Goal: Task Accomplishment & Management: Complete application form

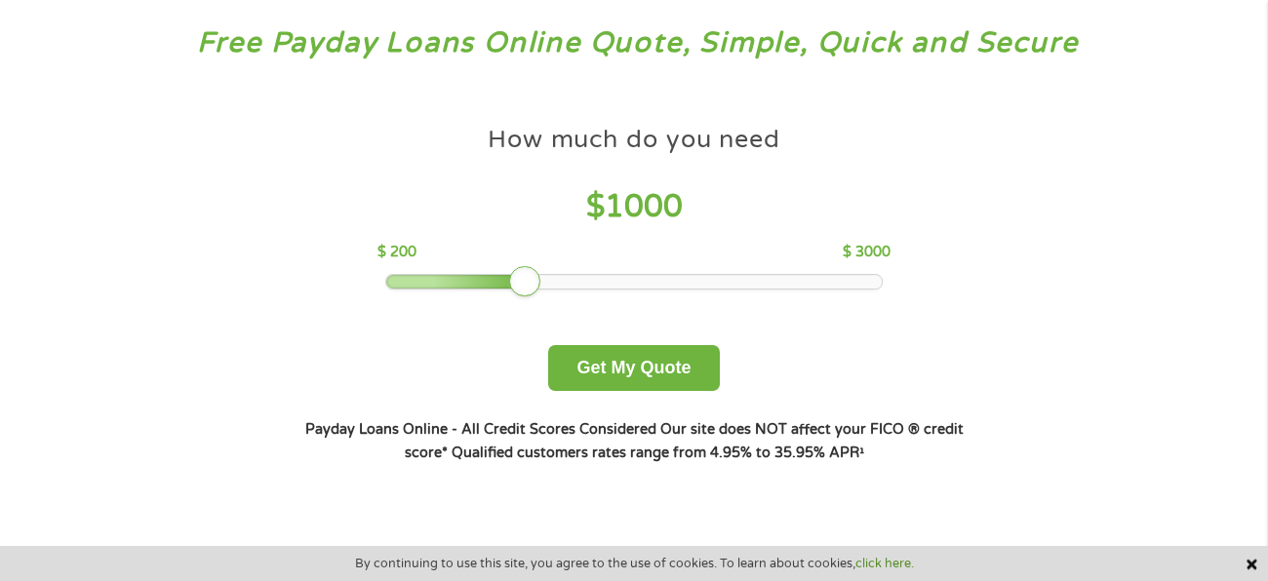
scroll to position [114, 0]
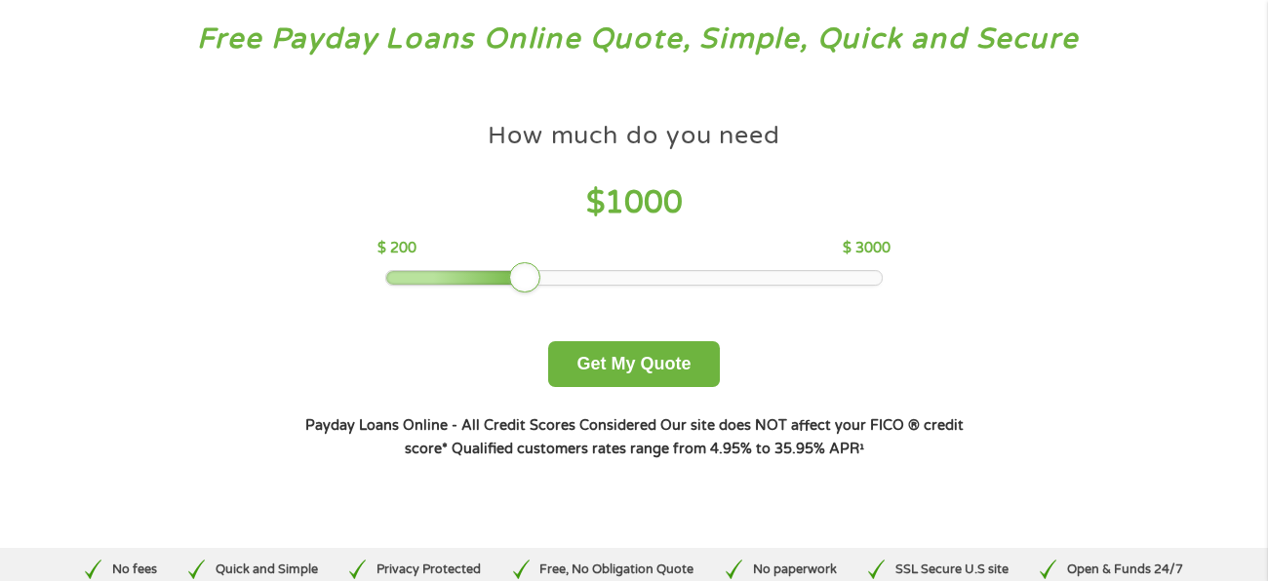
click at [478, 275] on div at bounding box center [456, 278] width 141 height 14
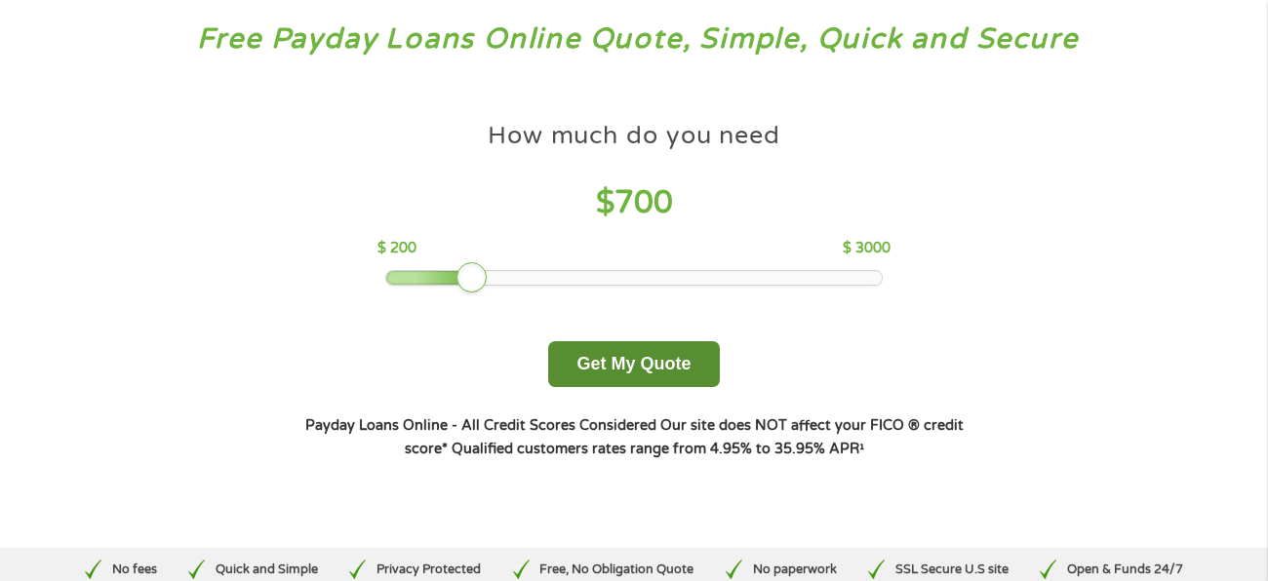
click at [642, 360] on button "Get My Quote" at bounding box center [633, 364] width 171 height 46
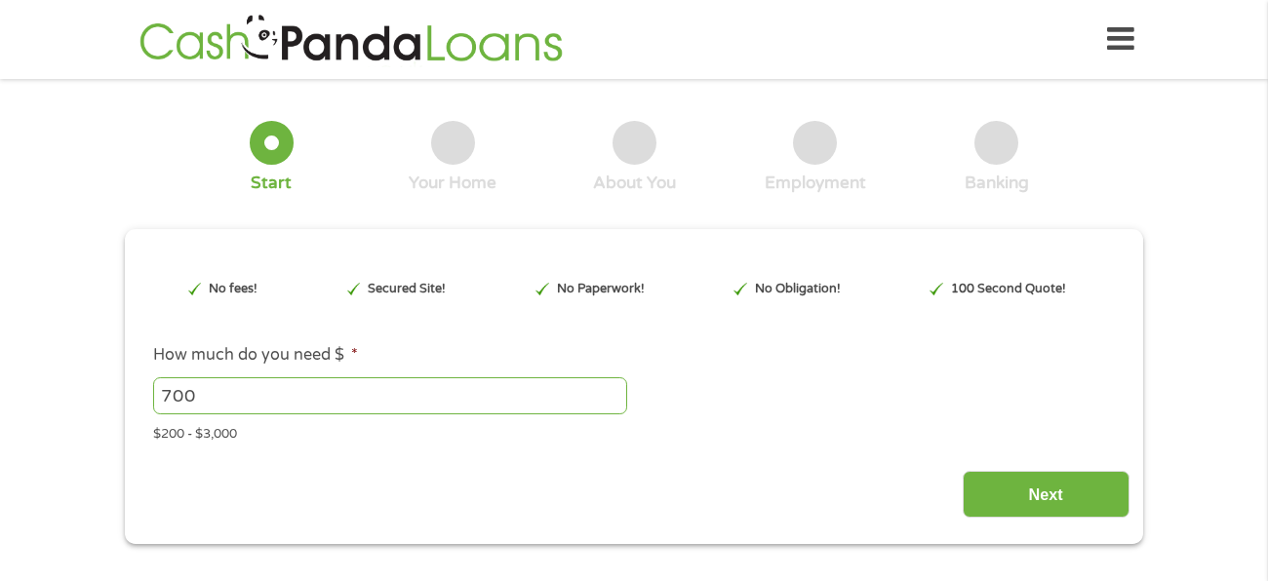
type input "EAIaIQobChMIssmapquTjwMVx7IDAB1NKhDoEAAYAiAAEgJTwvD_BwE"
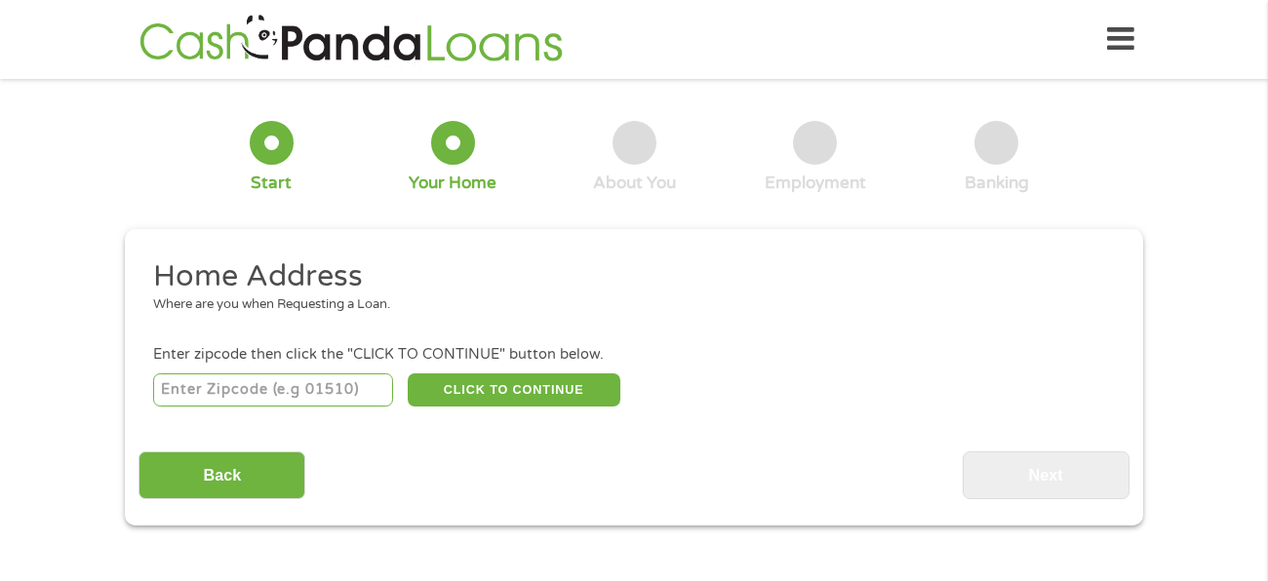
click at [280, 390] on input "number" at bounding box center [273, 390] width 241 height 33
type input "78332"
click at [526, 379] on button "CLICK TO CONTINUE" at bounding box center [514, 390] width 213 height 33
type input "78332"
type input "[PERSON_NAME]"
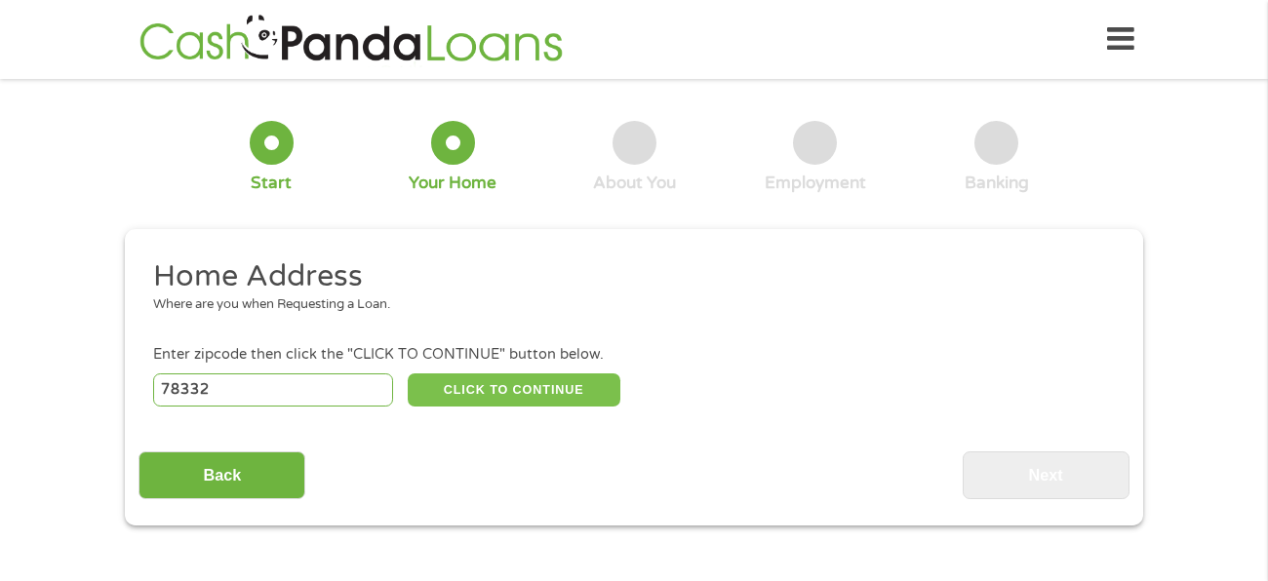
select select "[US_STATE]"
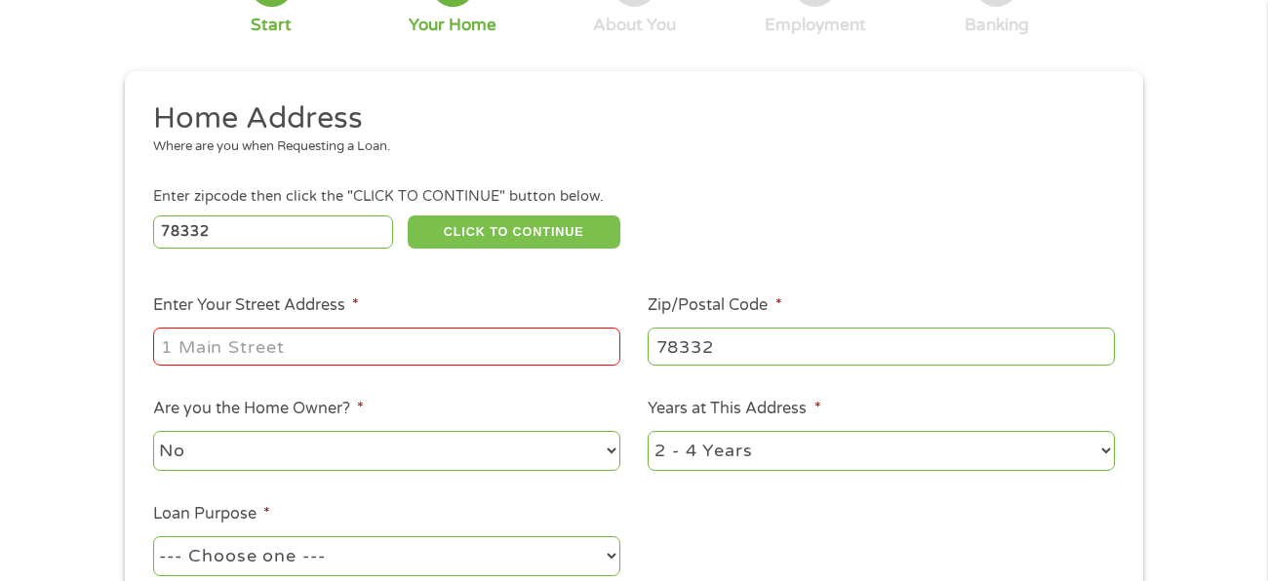
scroll to position [160, 0]
click at [437, 345] on input "Enter Your Street Address *" at bounding box center [386, 344] width 467 height 37
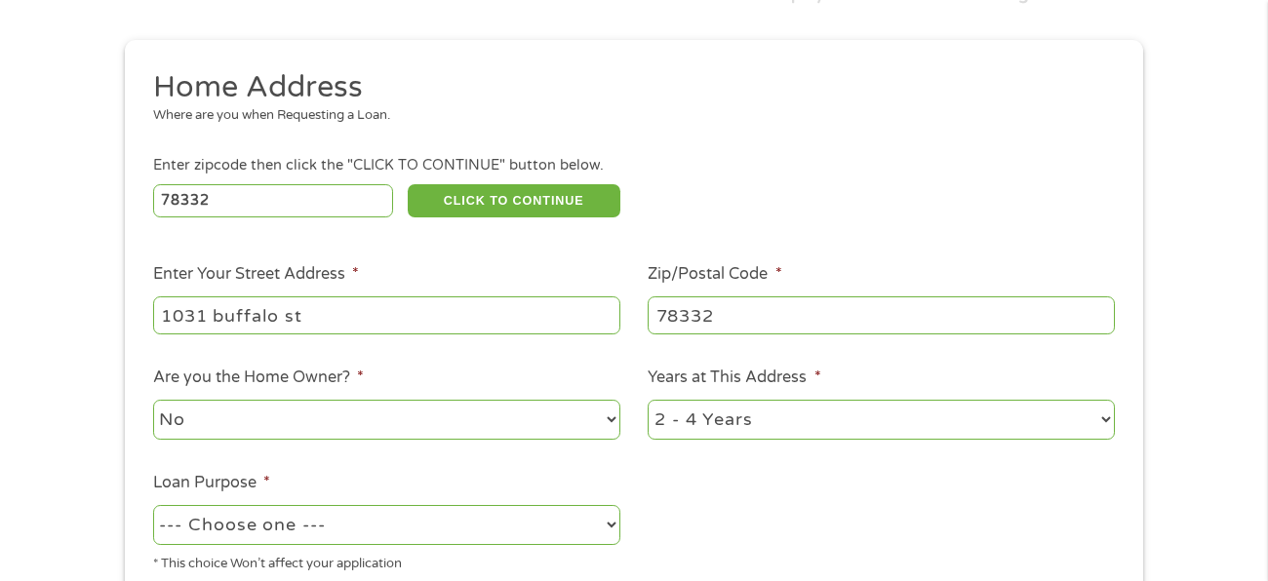
scroll to position [190, 0]
type input "1031 buffalo st"
click at [610, 416] on select "No Yes" at bounding box center [386, 419] width 467 height 40
select select "yes"
click at [153, 399] on select "No Yes" at bounding box center [386, 419] width 467 height 40
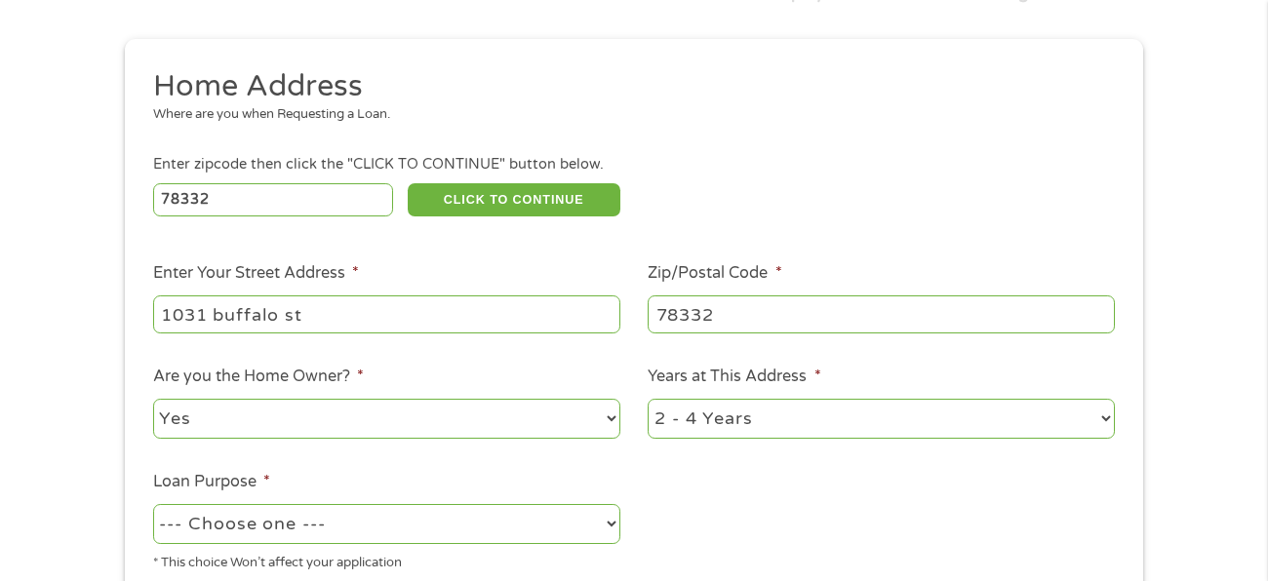
click at [1106, 418] on select "1 Year or less 1 - 2 Years 2 - 4 Years Over 4 Years" at bounding box center [881, 419] width 467 height 40
select select "60months"
click at [648, 399] on select "1 Year or less 1 - 2 Years 2 - 4 Years Over 4 Years" at bounding box center [881, 419] width 467 height 40
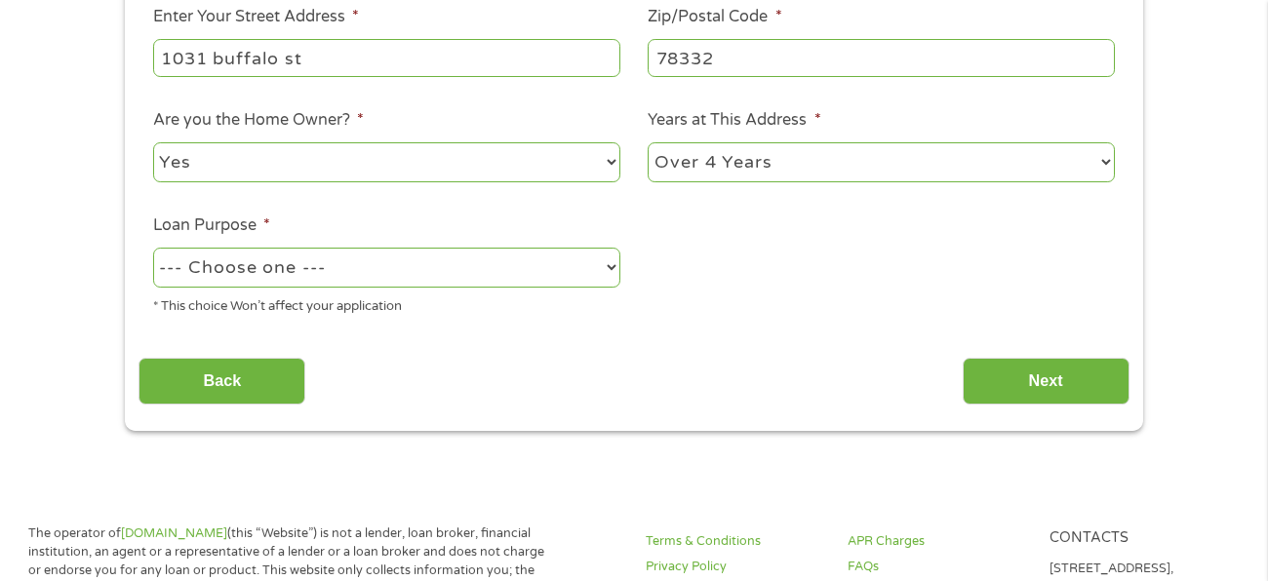
scroll to position [451, 0]
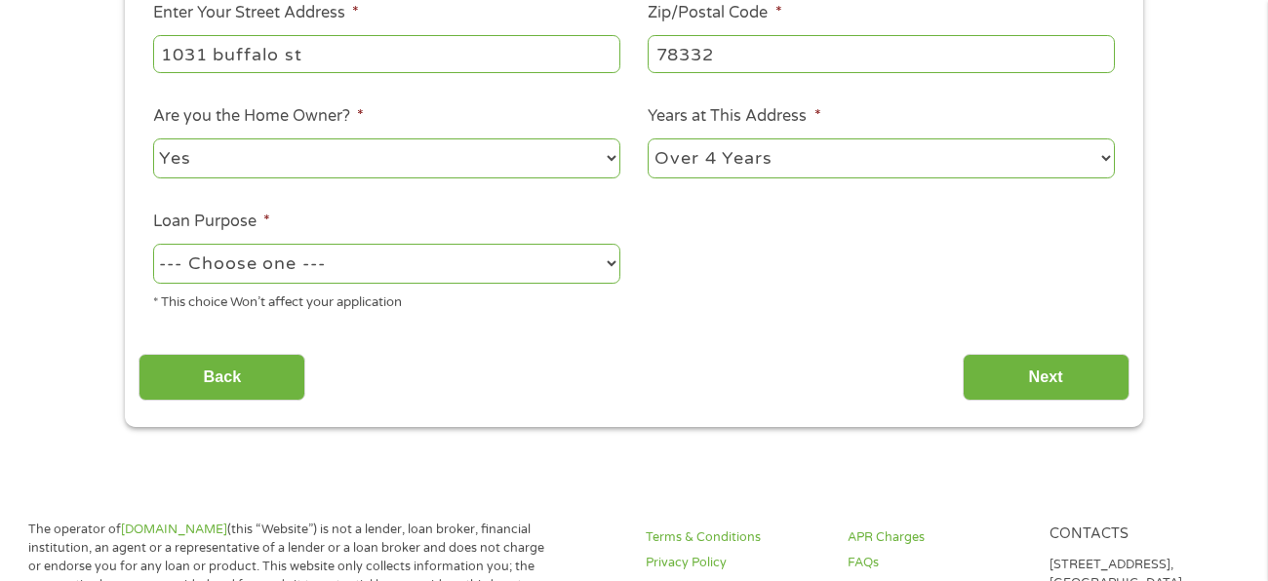
click at [609, 264] on select "--- Choose one --- Pay Bills Debt Consolidation Home Improvement Major Purchase…" at bounding box center [386, 264] width 467 height 40
select select "other"
click at [153, 244] on select "--- Choose one --- Pay Bills Debt Consolidation Home Improvement Major Purchase…" at bounding box center [386, 264] width 467 height 40
click at [1090, 376] on input "Next" at bounding box center [1046, 378] width 167 height 48
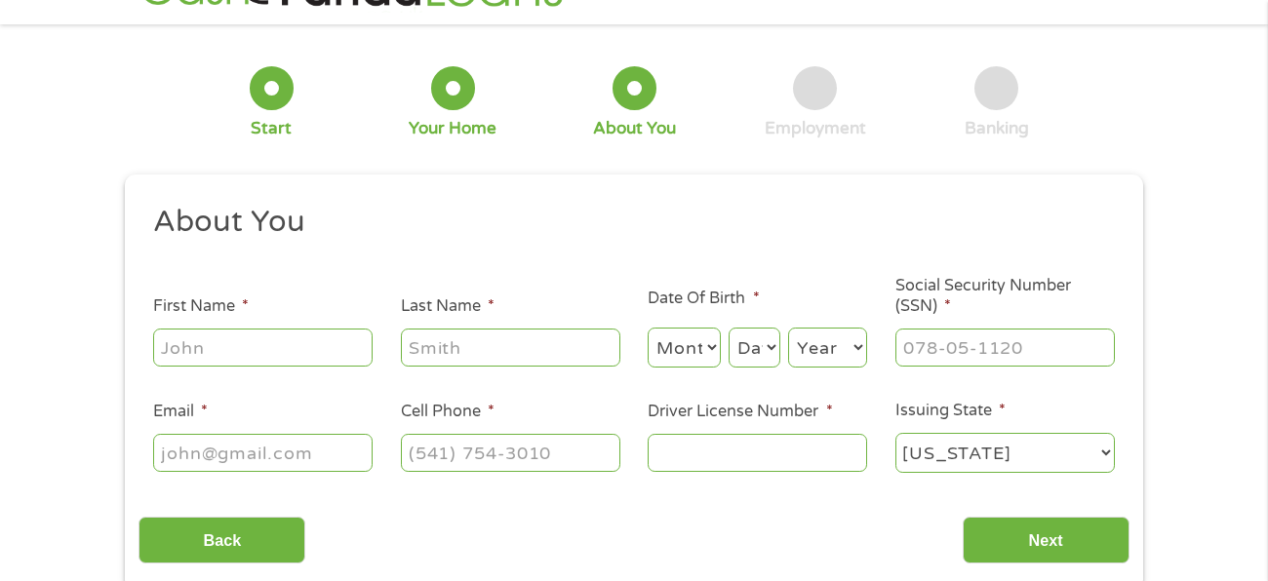
scroll to position [78, 0]
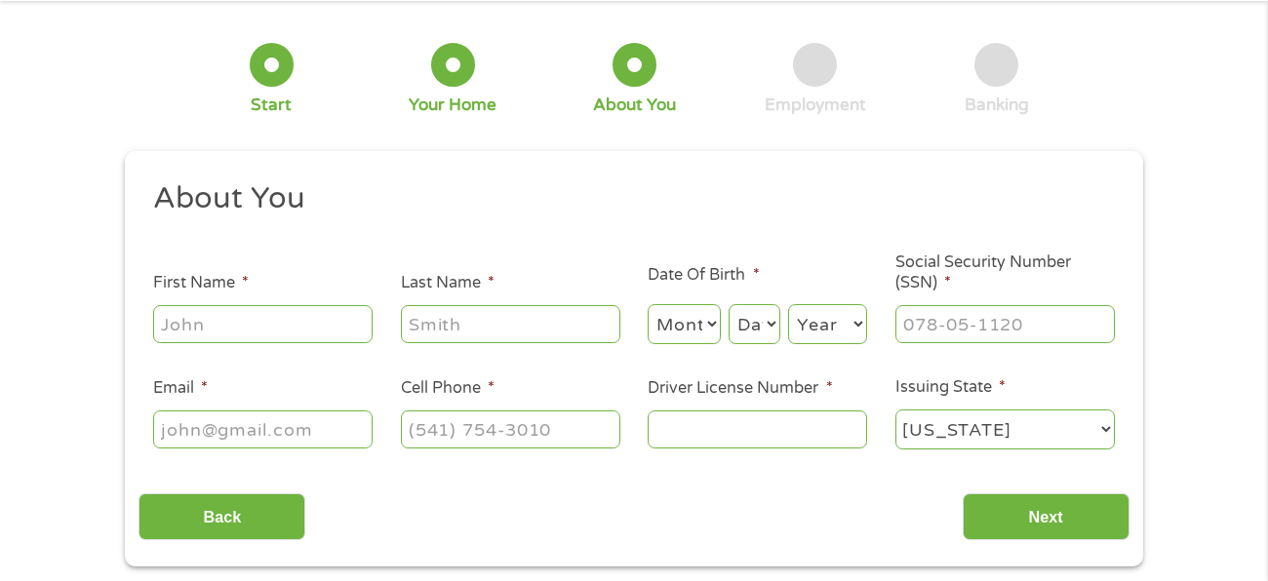
click at [249, 317] on input "First Name *" at bounding box center [262, 323] width 219 height 37
type input "[PERSON_NAME]"
click at [527, 332] on input "Last Name *" at bounding box center [510, 323] width 219 height 37
type input "r"
type input "[PERSON_NAME]"
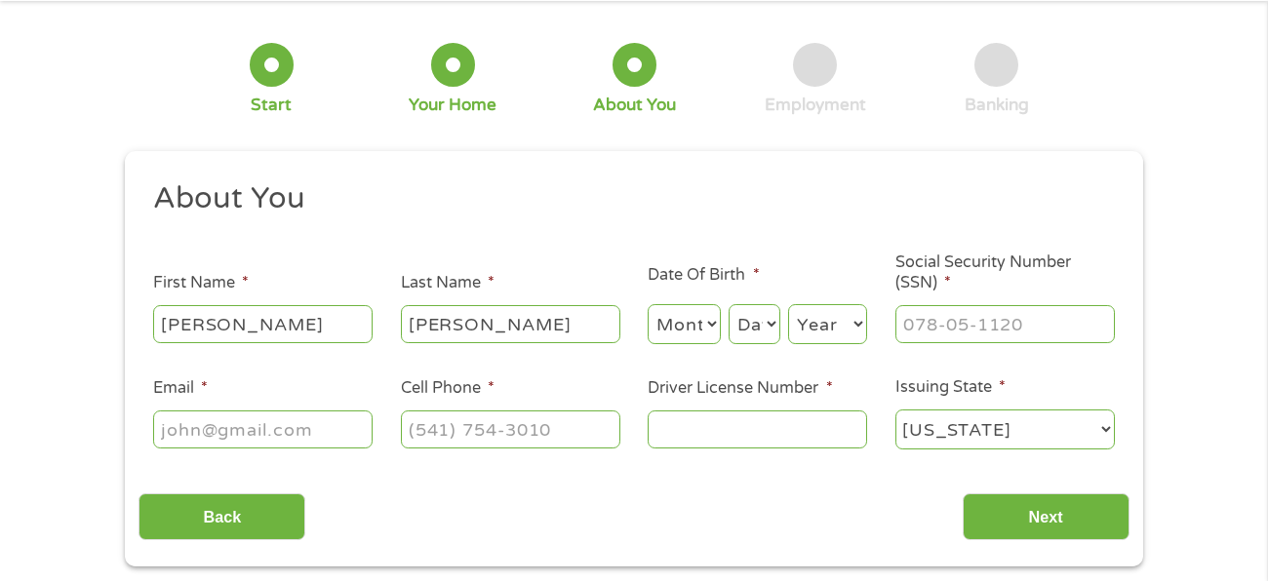
click at [713, 321] on select "Month 1 2 3 4 5 6 7 8 9 10 11 12" at bounding box center [684, 324] width 73 height 40
select select "1"
click at [648, 304] on select "Month 1 2 3 4 5 6 7 8 9 10 11 12" at bounding box center [684, 324] width 73 height 40
click at [769, 320] on select "Day 1 2 3 4 5 6 7 8 9 10 11 12 13 14 15 16 17 18 19 20 21 22 23 24 25 26 27 28 …" at bounding box center [755, 324] width 52 height 40
select select "18"
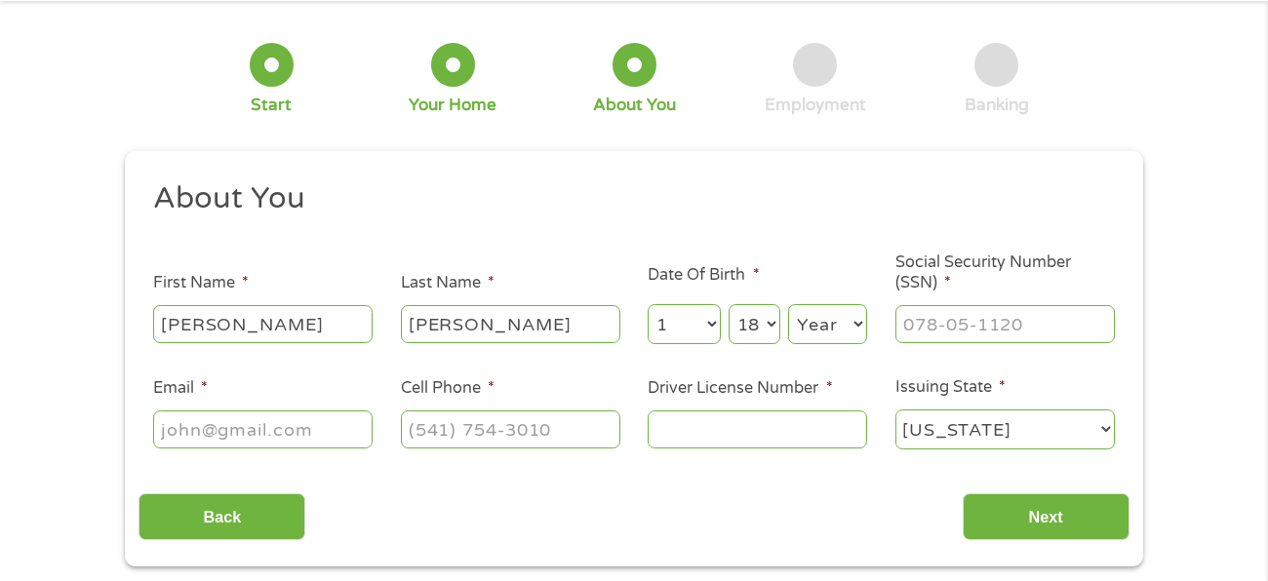
click at [730, 304] on select "Day 1 2 3 4 5 6 7 8 9 10 11 12 13 14 15 16 17 18 19 20 21 22 23 24 25 26 27 28 …" at bounding box center [755, 324] width 52 height 40
click at [844, 323] on select "Year [DATE] 2006 2005 2004 2003 2002 2001 2000 1999 1998 1997 1996 1995 1994 19…" at bounding box center [827, 324] width 79 height 40
select select "1957"
click at [788, 304] on select "Year [DATE] 2006 2005 2004 2003 2002 2001 2000 1999 1998 1997 1996 1995 1994 19…" at bounding box center [827, 324] width 79 height 40
click at [949, 321] on input "Social Security Number (SSN) *" at bounding box center [1005, 323] width 219 height 37
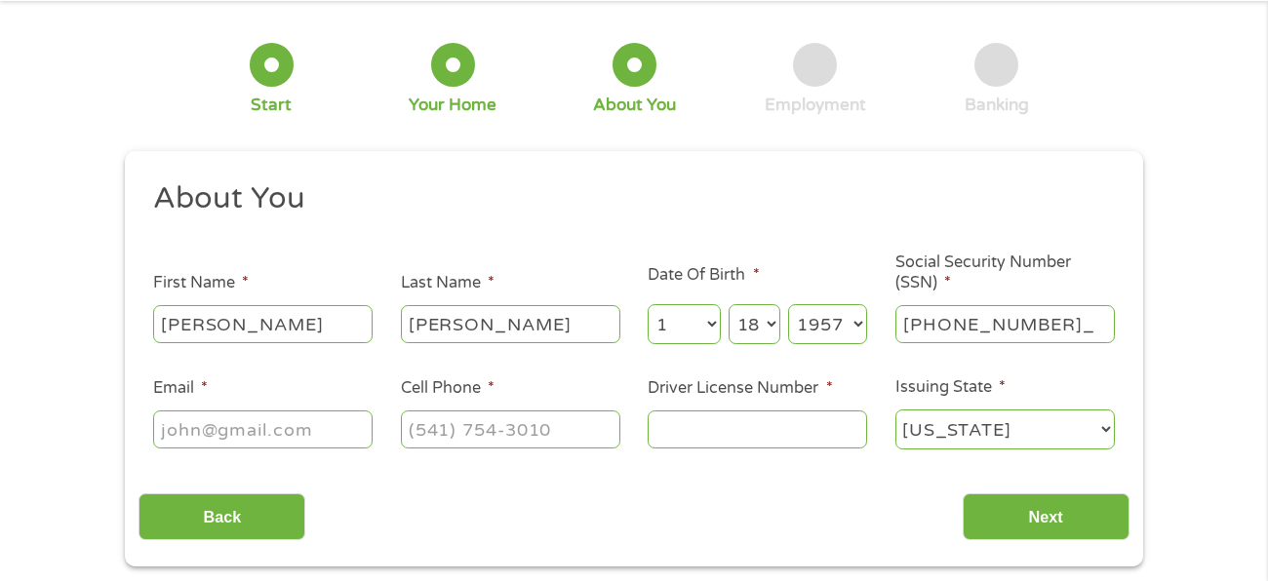
type input "449-02-5402"
click at [343, 429] on input "Email *" at bounding box center [262, 429] width 219 height 37
type input "[EMAIL_ADDRESS][DOMAIN_NAME]"
click at [515, 426] on input "Cell Phone *" at bounding box center [510, 429] width 219 height 37
type input "[PHONE_NUMBER]"
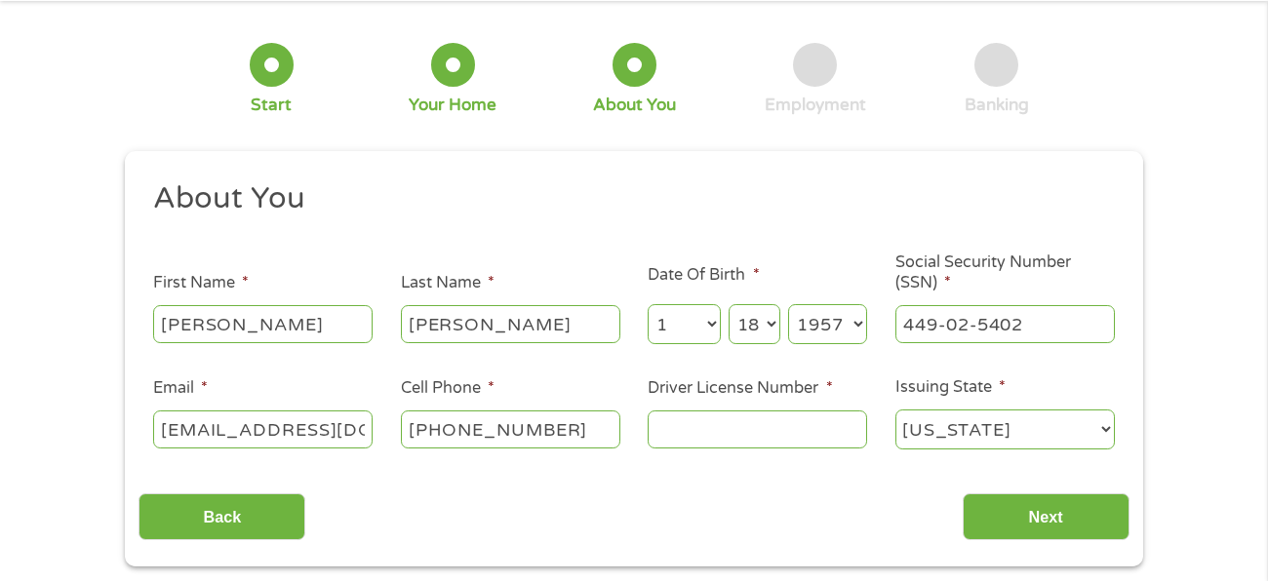
click at [704, 437] on input "Driver License Number *" at bounding box center [757, 429] width 219 height 37
type input "36254902"
click at [1043, 508] on input "Next" at bounding box center [1046, 518] width 167 height 48
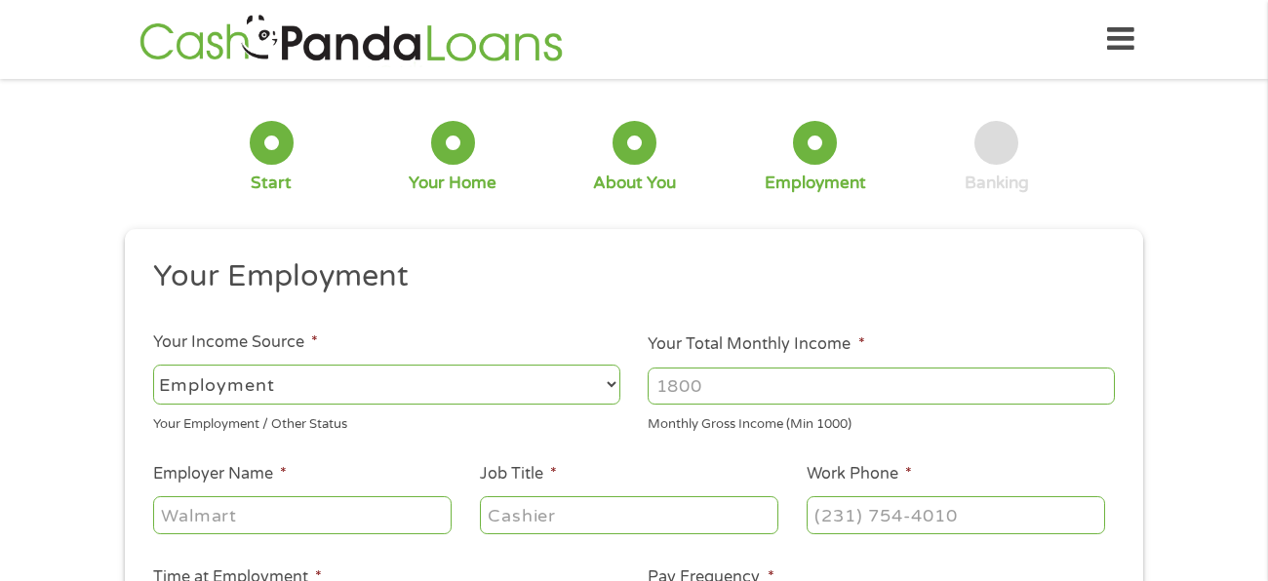
scroll to position [9, 0]
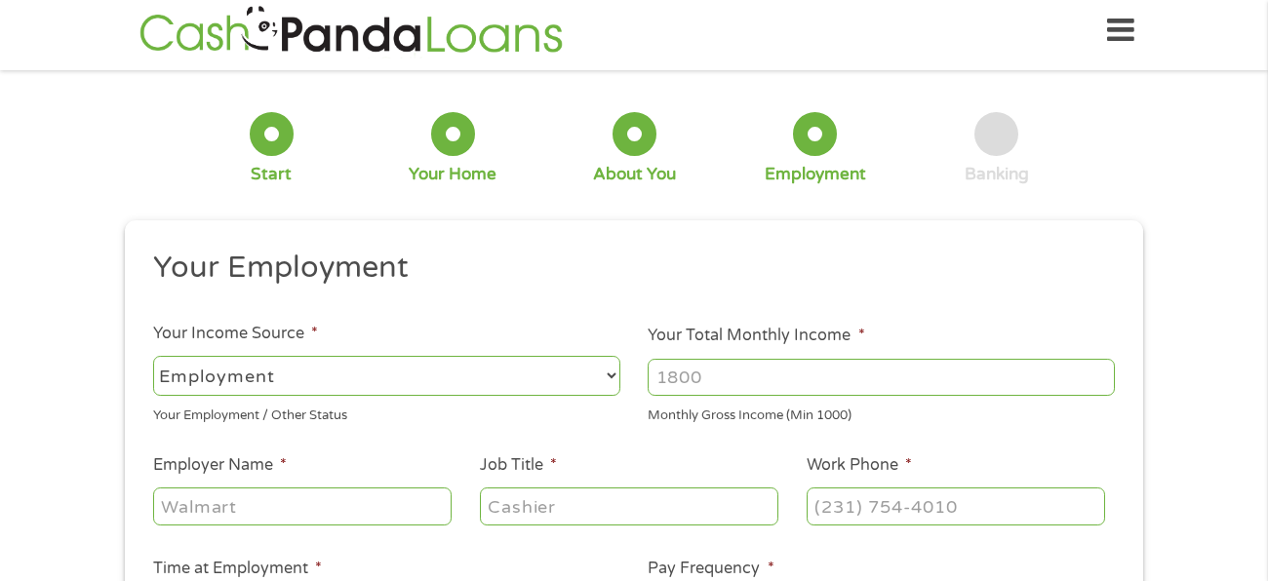
click at [407, 380] on select "--- Choose one --- Employment [DEMOGRAPHIC_DATA] Benefits" at bounding box center [386, 376] width 467 height 40
select select "benefits"
click at [153, 356] on select "--- Choose one --- Employment [DEMOGRAPHIC_DATA] Benefits" at bounding box center [386, 376] width 467 height 40
type input "Other"
type input "[PHONE_NUMBER]"
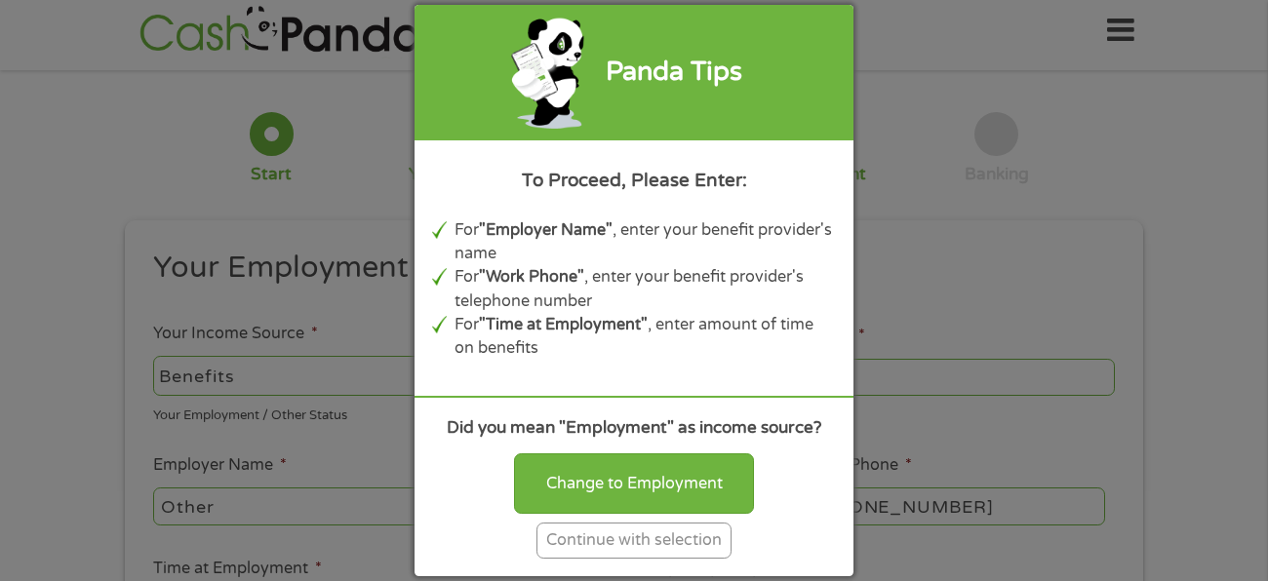
click at [656, 538] on div "Continue with selection" at bounding box center [634, 541] width 195 height 36
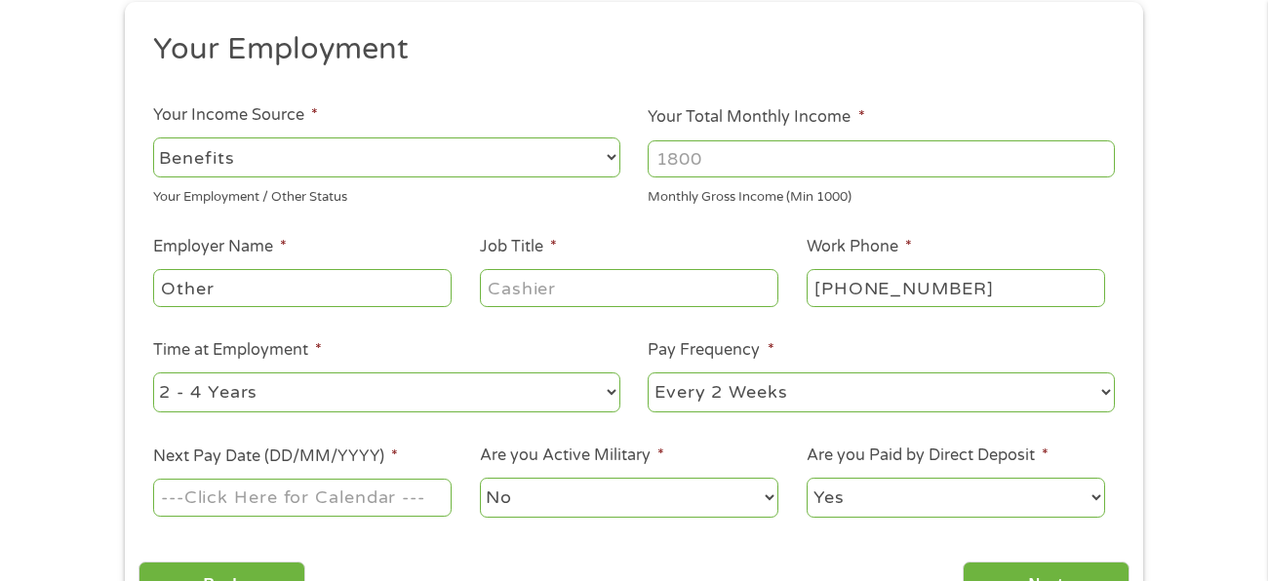
scroll to position [228, 0]
click at [299, 280] on input "Other" at bounding box center [302, 286] width 299 height 37
type input "O"
type input "veterans widow pension&ss"
click at [593, 279] on input "Job Title *" at bounding box center [629, 286] width 299 height 37
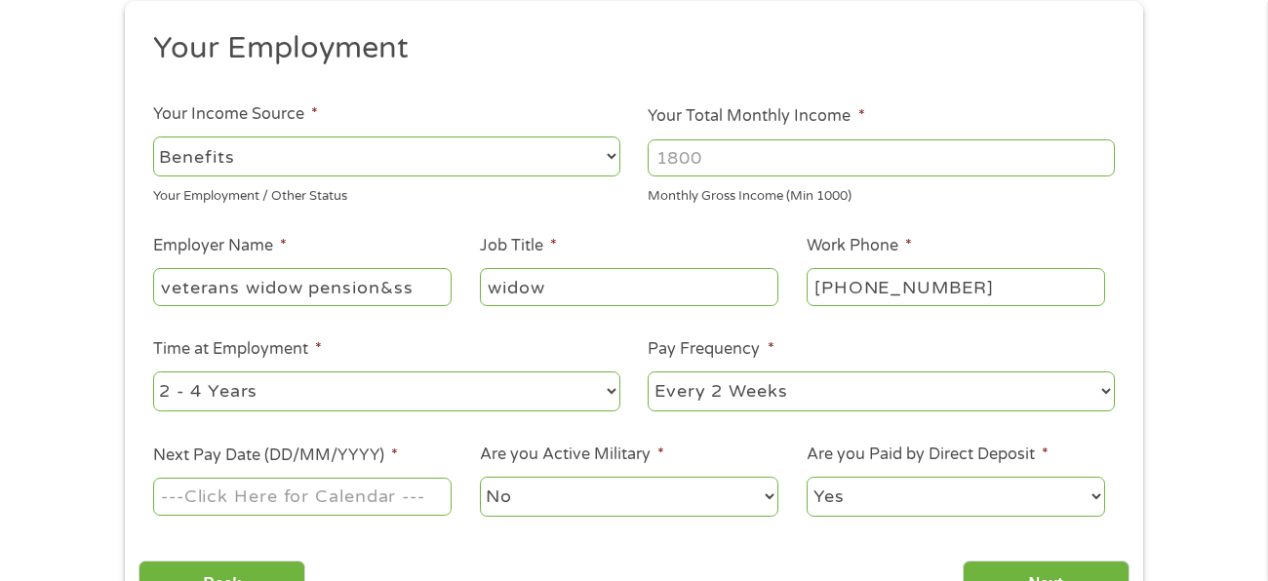
type input "widow"
click at [989, 284] on input "[PHONE_NUMBER]" at bounding box center [956, 286] width 299 height 37
type input "[PHONE_NUMBER]"
click at [612, 389] on select "--- Choose one --- 1 Year or less 1 - 2 Years 2 - 4 Years Over 4 Years" at bounding box center [386, 392] width 467 height 40
select select "60months"
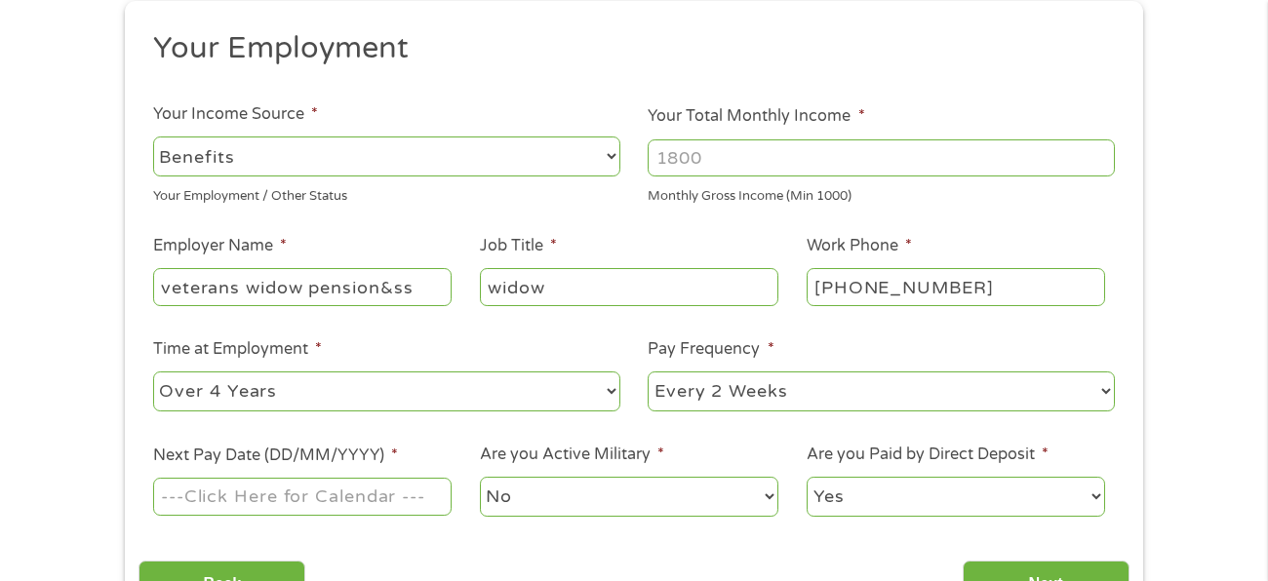
click at [153, 372] on select "--- Choose one --- 1 Year or less 1 - 2 Years 2 - 4 Years Over 4 Years" at bounding box center [386, 392] width 467 height 40
click at [1051, 395] on select "--- Choose one --- Every 2 Weeks Every Week Monthly Semi-Monthly" at bounding box center [881, 392] width 467 height 40
select select "monthly"
click at [648, 372] on select "--- Choose one --- Every 2 Weeks Every Week Monthly Semi-Monthly" at bounding box center [881, 392] width 467 height 40
click at [611, 392] on select "--- Choose one --- 1 Year or less 1 - 2 Years 2 - 4 Years Over 4 Years" at bounding box center [386, 392] width 467 height 40
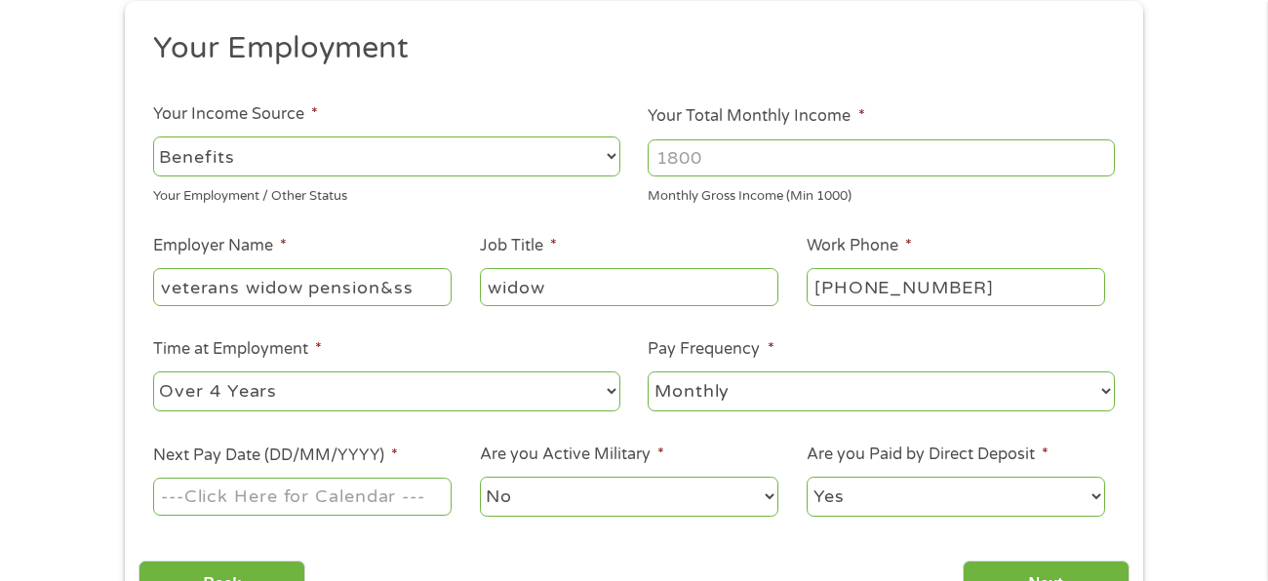
click at [153, 372] on select "--- Choose one --- 1 Year or less 1 - 2 Years 2 - 4 Years Over 4 Years" at bounding box center [386, 392] width 467 height 40
click at [388, 499] on input "Next Pay Date (DD/MM/YYYY) *" at bounding box center [302, 496] width 299 height 37
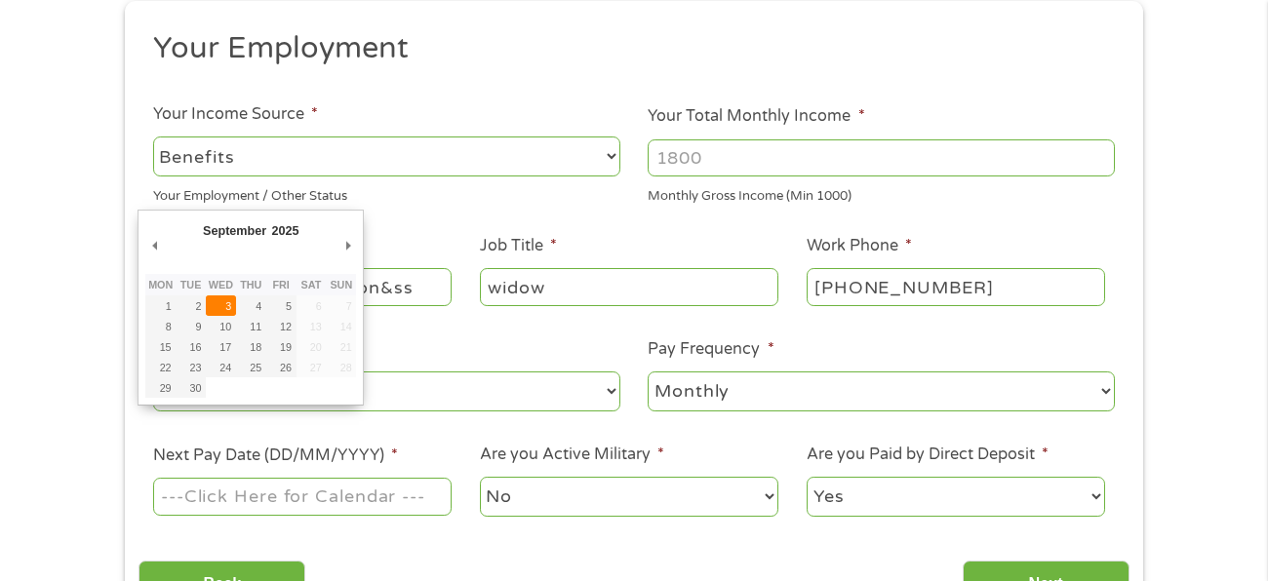
type input "[DATE]"
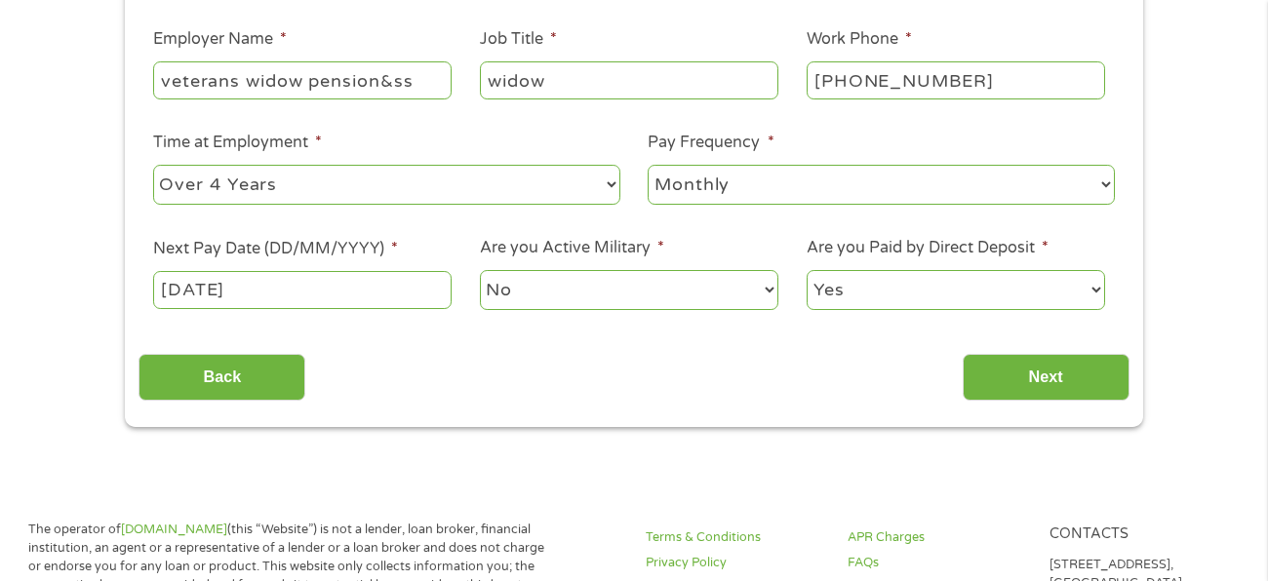
scroll to position [436, 0]
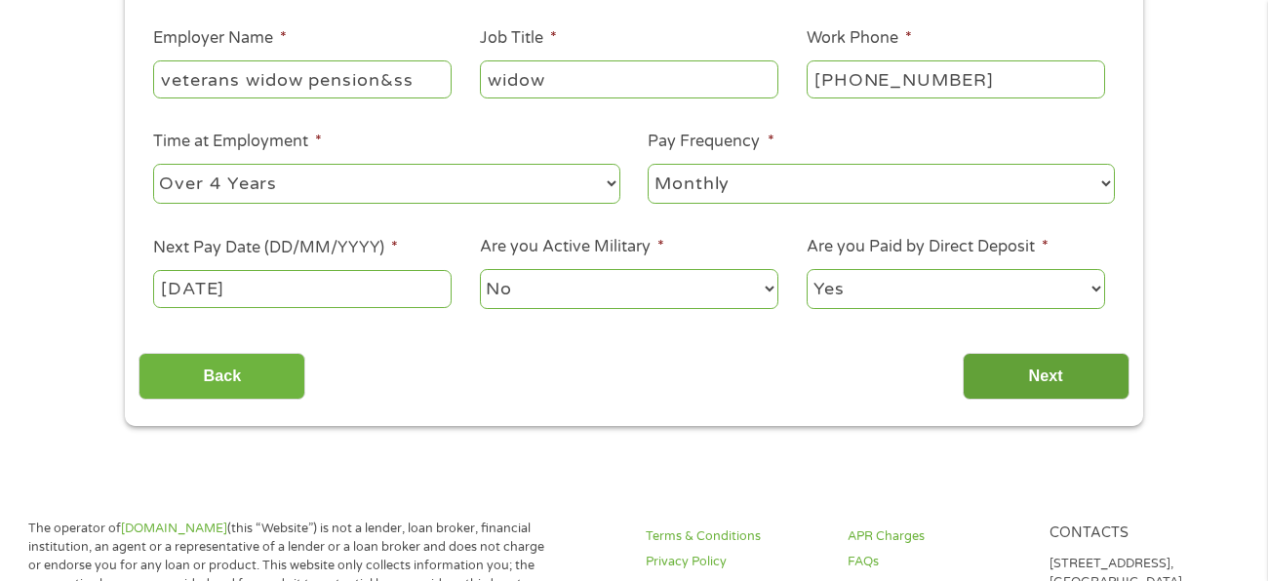
click at [1054, 381] on input "Next" at bounding box center [1046, 377] width 167 height 48
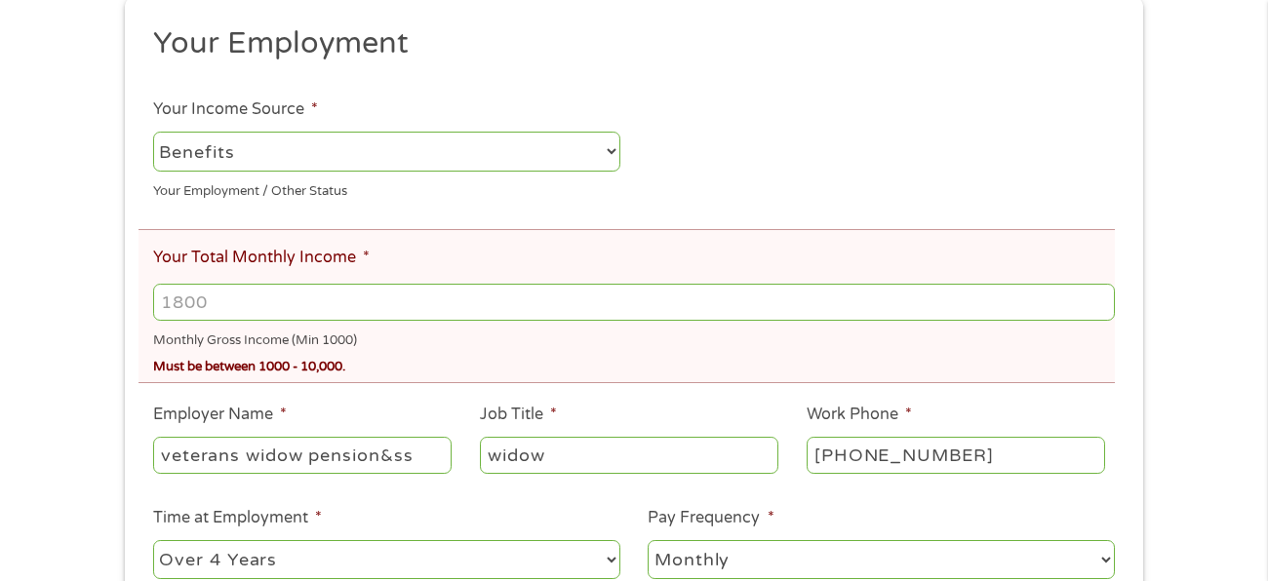
scroll to position [317, 0]
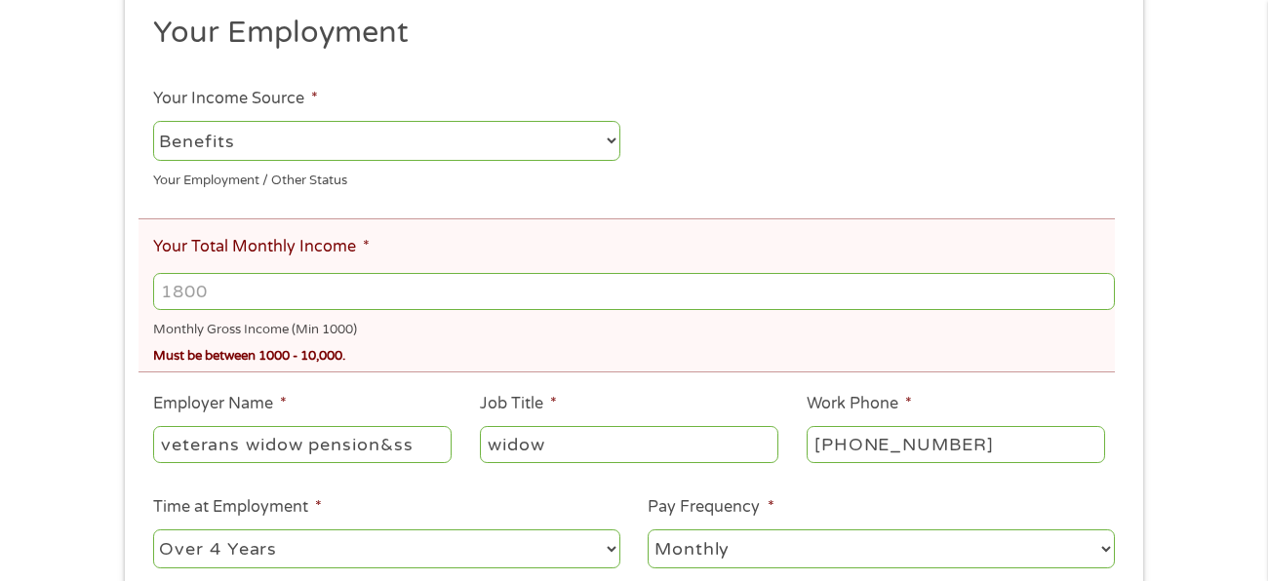
click at [224, 283] on input "Your Total Monthly Income *" at bounding box center [634, 291] width 962 height 37
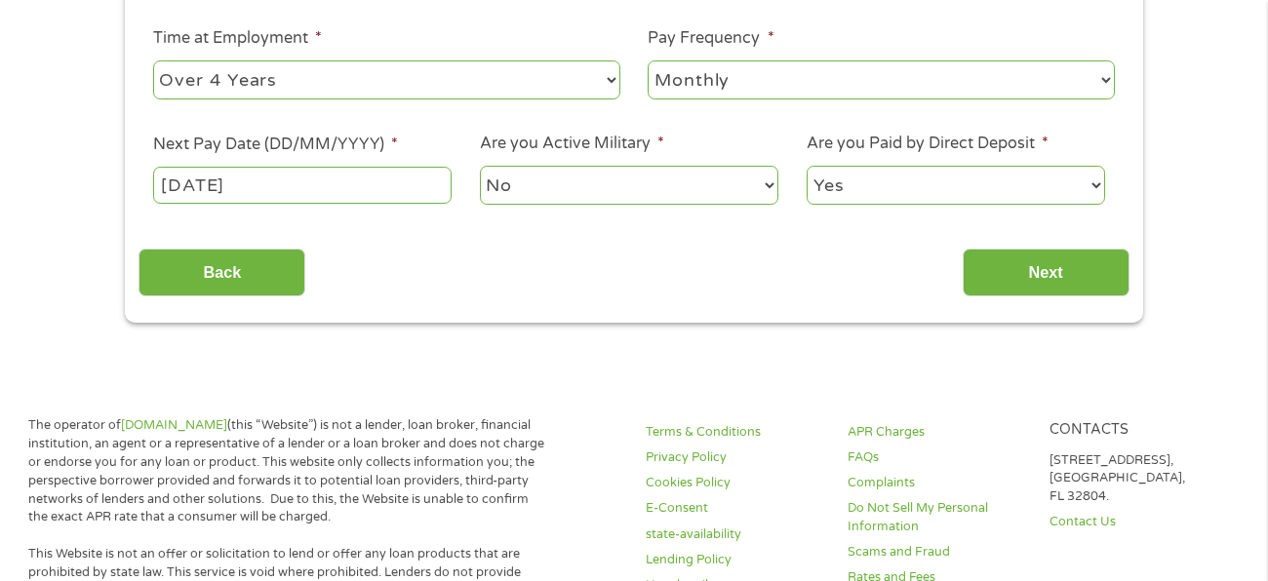
scroll to position [811, 0]
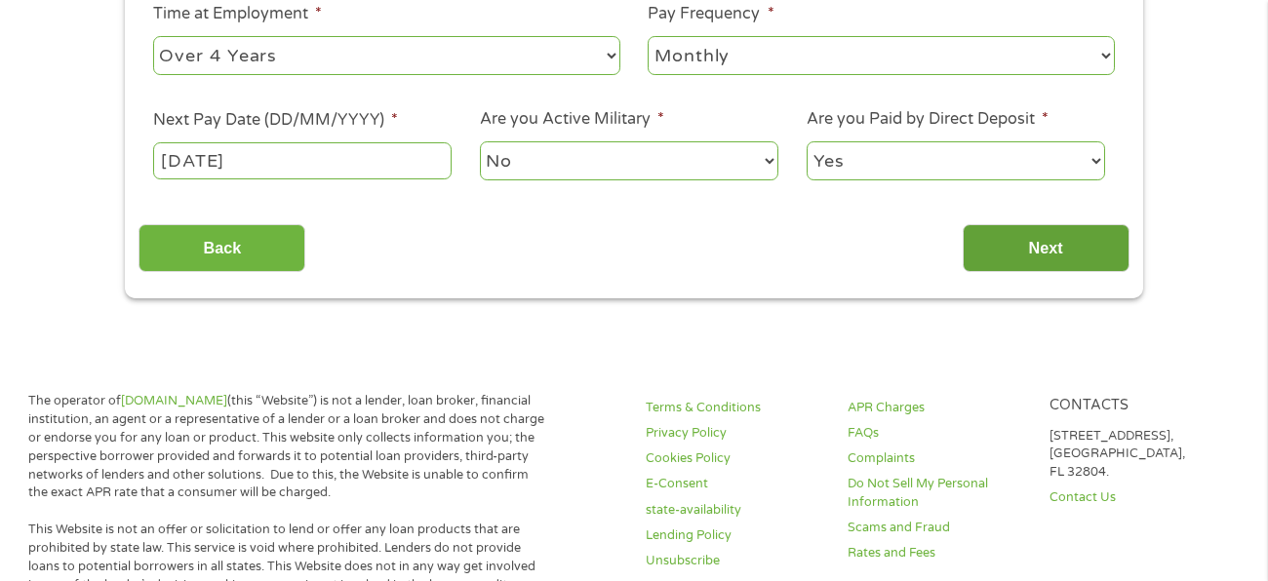
type input "2800"
click at [1065, 233] on input "Next" at bounding box center [1046, 248] width 167 height 48
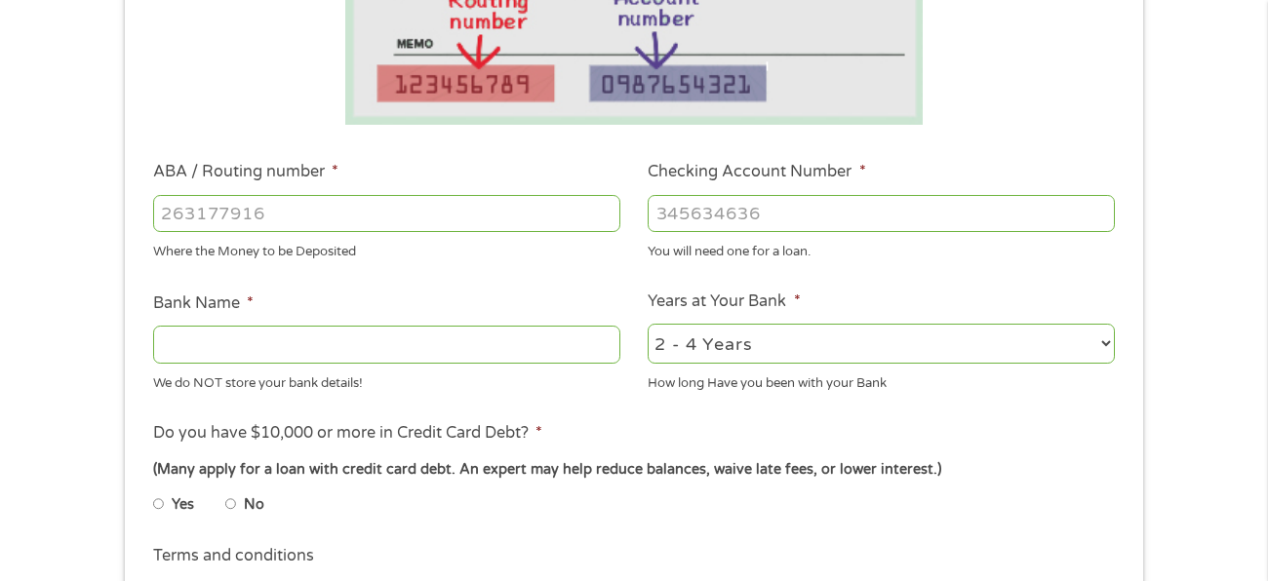
scroll to position [475, 0]
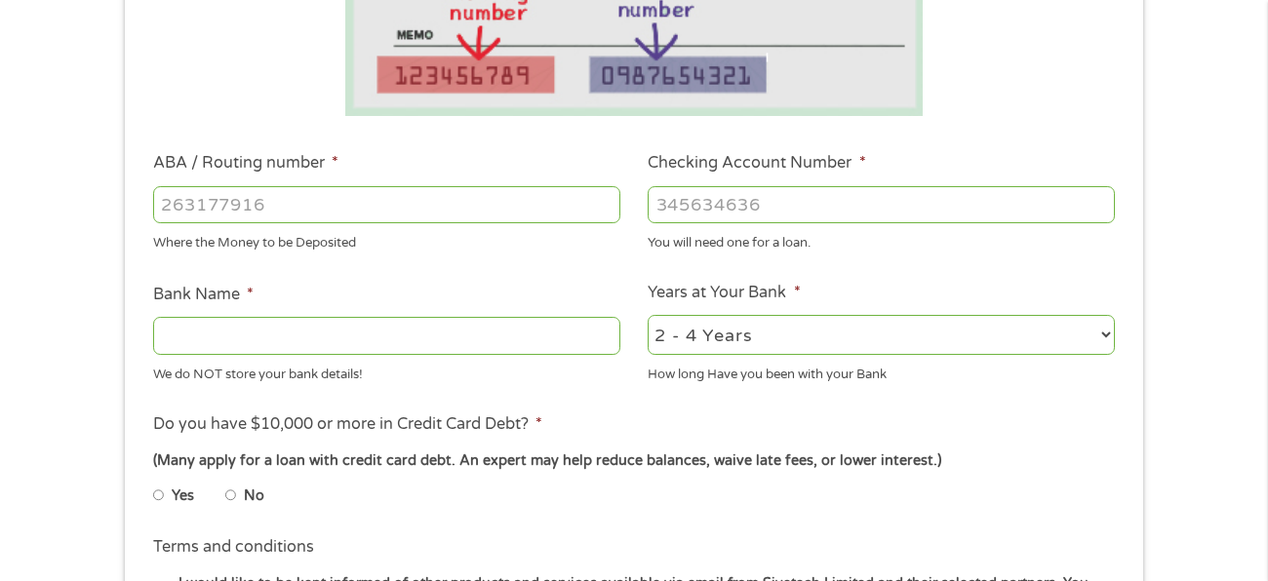
click at [399, 194] on input "ABA / Routing number *" at bounding box center [386, 204] width 467 height 37
type input "041215663"
type input "[PERSON_NAME] BANK"
type input "041215663"
click at [873, 182] on div at bounding box center [881, 204] width 467 height 45
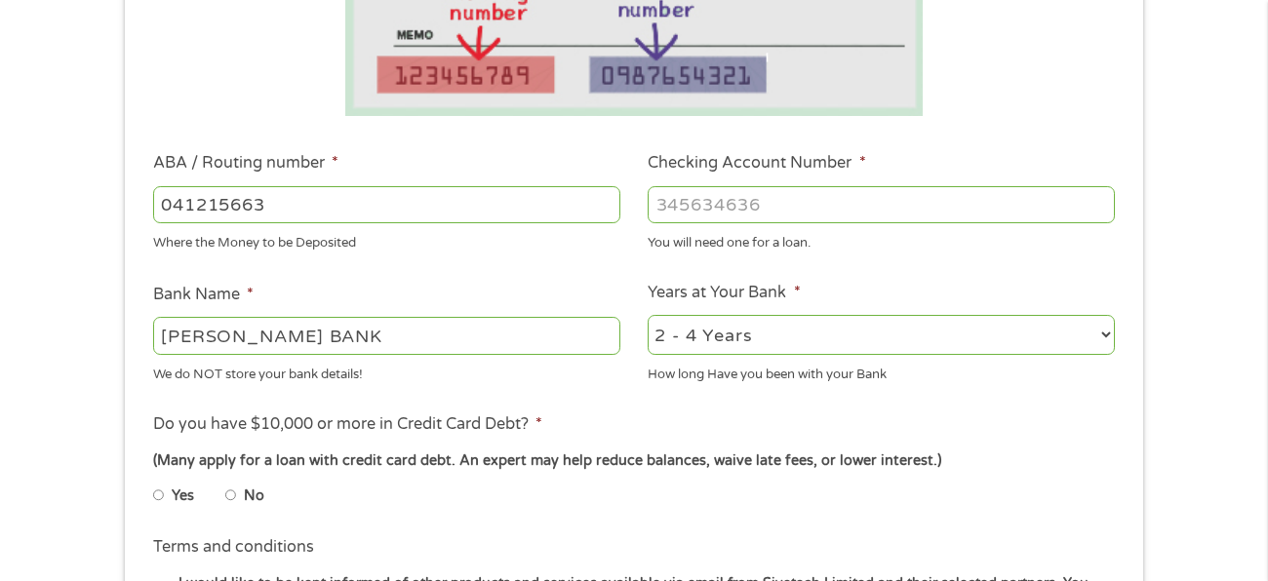
click at [873, 193] on input "Checking Account Number *" at bounding box center [881, 204] width 467 height 37
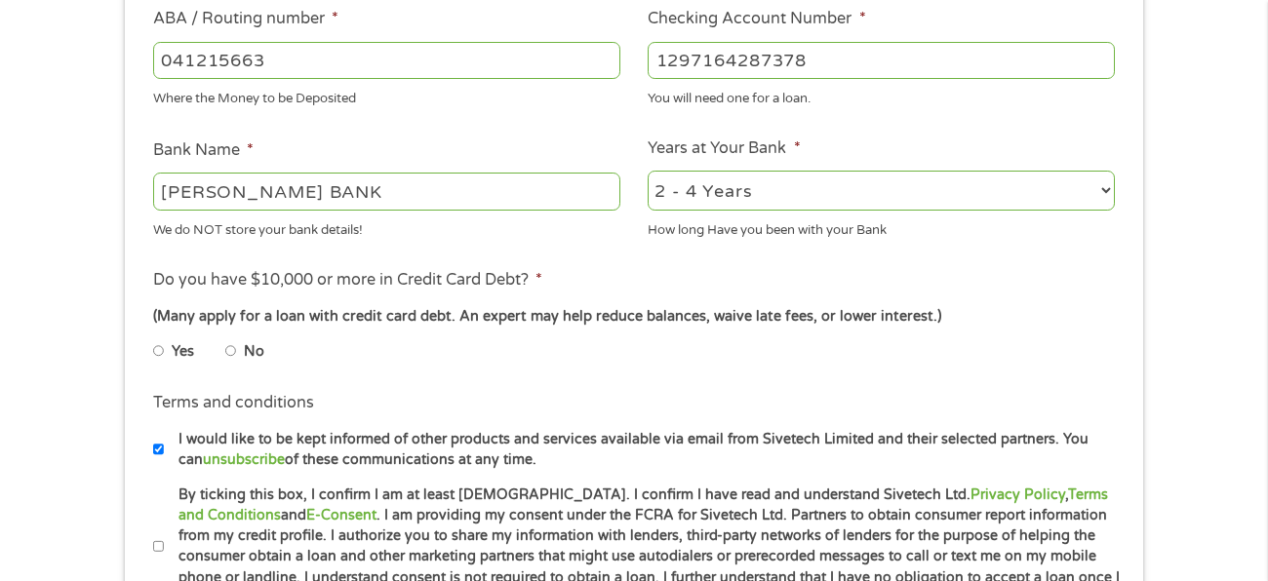
scroll to position [621, 0]
type input "1297164287378"
click at [242, 346] on li "No" at bounding box center [260, 350] width 70 height 38
click at [232, 346] on input "No" at bounding box center [231, 349] width 12 height 31
radio input "true"
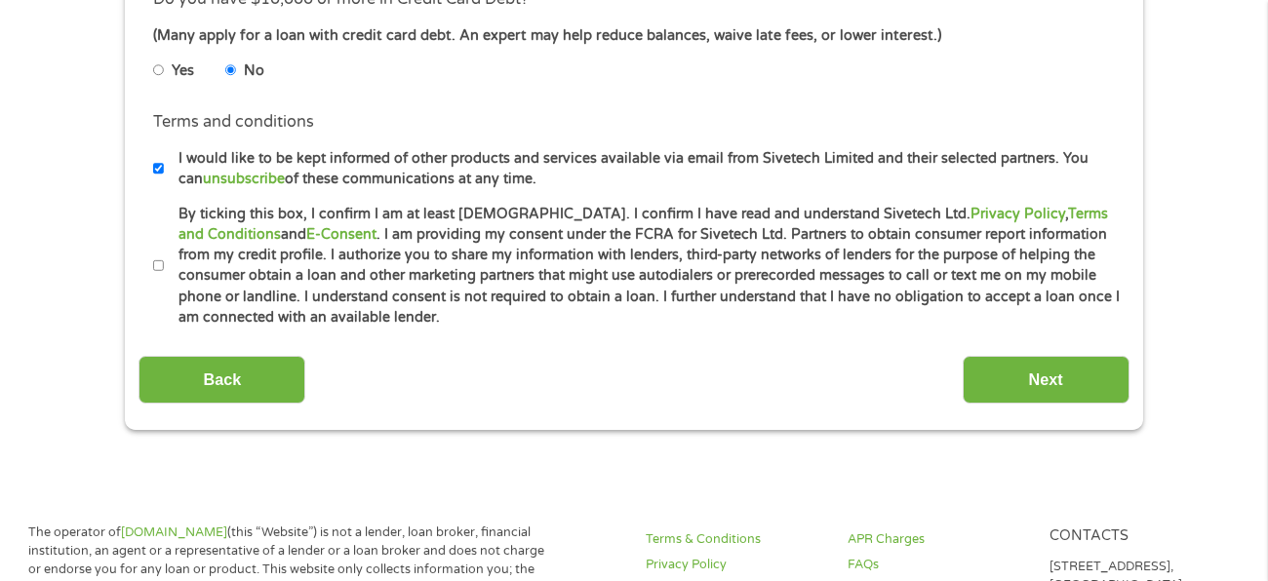
scroll to position [907, 0]
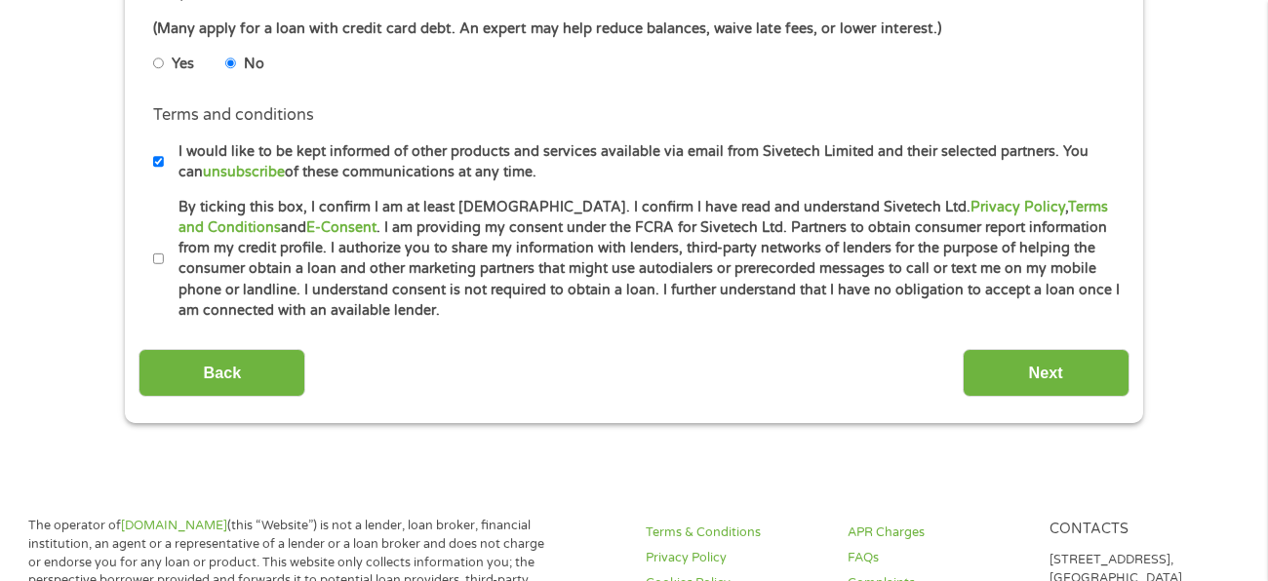
click at [164, 251] on label "By ticking this box, I confirm I am at least [DEMOGRAPHIC_DATA]. I confirm I ha…" at bounding box center [642, 259] width 957 height 125
click at [164, 251] on input "By ticking this box, I confirm I am at least [DEMOGRAPHIC_DATA]. I confirm I ha…" at bounding box center [159, 259] width 12 height 31
checkbox input "true"
click at [1039, 362] on input "Next" at bounding box center [1046, 373] width 167 height 48
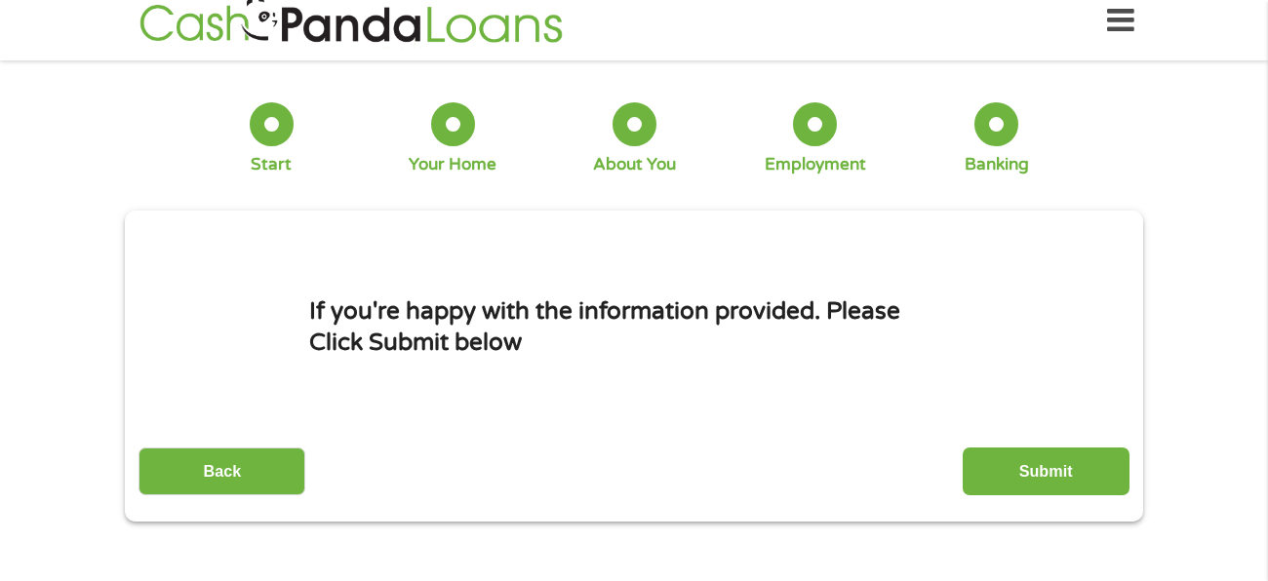
scroll to position [0, 0]
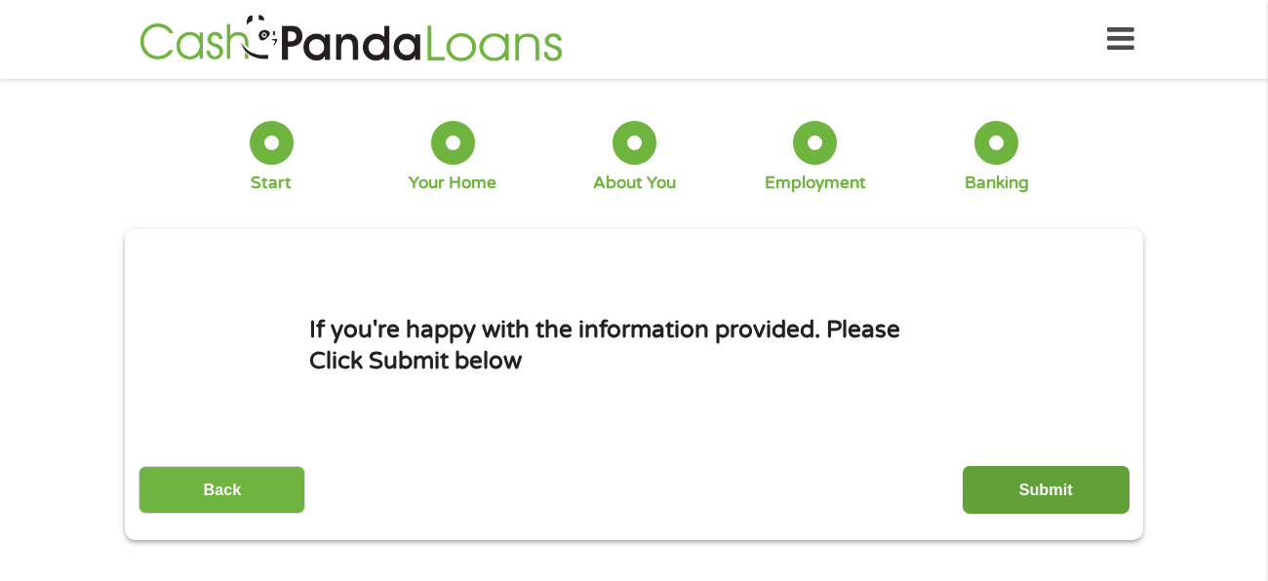
click at [1038, 485] on input "Submit" at bounding box center [1046, 490] width 167 height 48
